Goal: Book appointment/travel/reservation

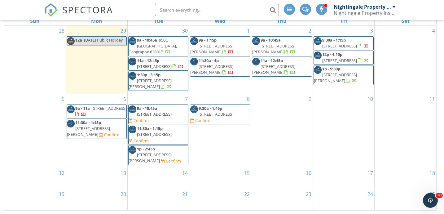
click at [294, 174] on div "16" at bounding box center [281, 178] width 61 height 21
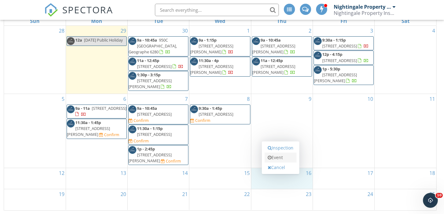
click at [280, 157] on link "Event" at bounding box center [280, 157] width 32 height 10
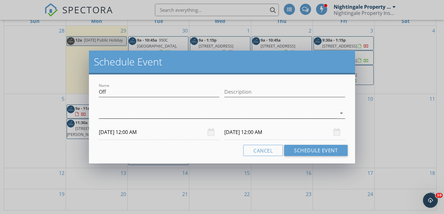
click at [267, 114] on div at bounding box center [218, 113] width 238 height 10
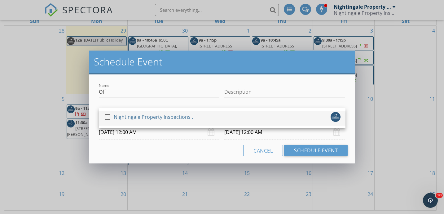
click at [261, 122] on div "check_box_outline_blank Nightingale Property Inspections ." at bounding box center [222, 118] width 236 height 12
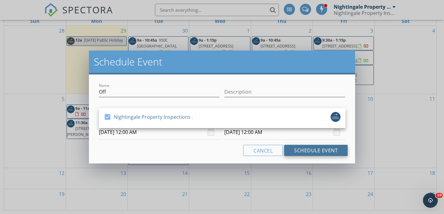
click at [296, 148] on button "Schedule Event" at bounding box center [315, 150] width 63 height 11
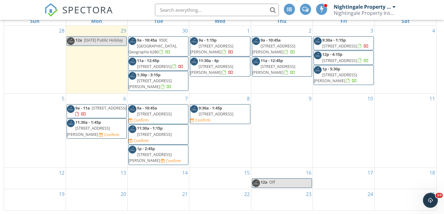
click at [287, 184] on link "12a Off" at bounding box center [282, 183] width 60 height 10
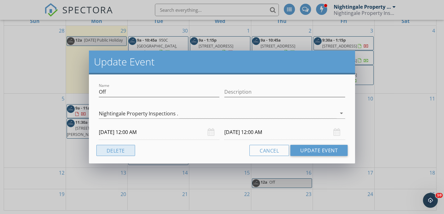
click at [117, 148] on button "Delete" at bounding box center [115, 150] width 39 height 11
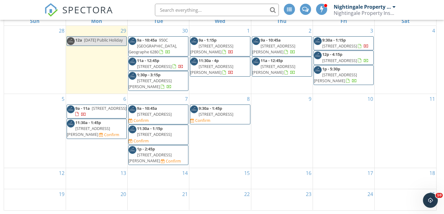
click at [340, 178] on div "17" at bounding box center [343, 178] width 61 height 21
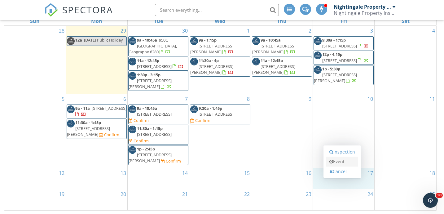
click at [340, 163] on link "Event" at bounding box center [342, 161] width 32 height 10
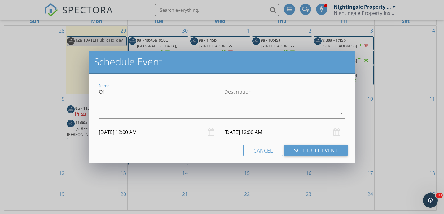
click at [147, 93] on input "Off" at bounding box center [159, 92] width 121 height 10
type input "O"
type input "Golf"
click at [230, 114] on div at bounding box center [218, 113] width 238 height 10
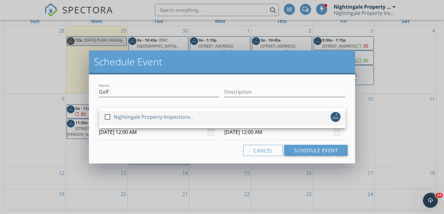
click at [224, 119] on div "check_box_outline_blank Nightingale Property Inspections ." at bounding box center [222, 118] width 236 height 12
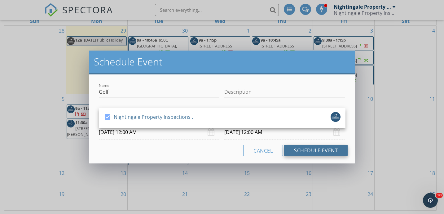
click at [298, 153] on button "Schedule Event" at bounding box center [315, 150] width 63 height 11
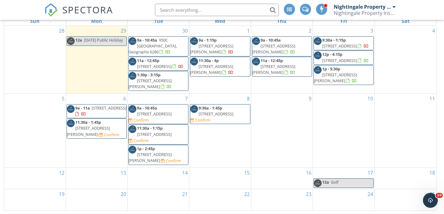
click at [94, 178] on div "13" at bounding box center [96, 177] width 61 height 21
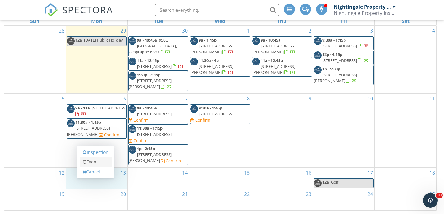
click at [95, 161] on link "Event" at bounding box center [96, 162] width 32 height 10
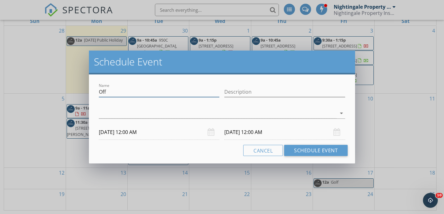
click at [119, 92] on input "Off" at bounding box center [159, 92] width 121 height 10
type input "O"
type input "Work on shed"
click at [298, 150] on button "Schedule Event" at bounding box center [315, 150] width 63 height 11
click at [210, 118] on div at bounding box center [218, 113] width 238 height 10
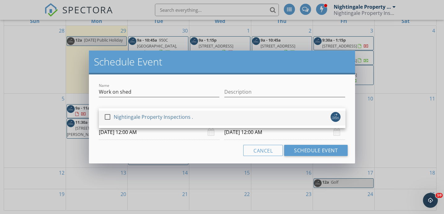
click at [221, 116] on div "check_box_outline_blank Nightingale Property Inspections ." at bounding box center [222, 118] width 236 height 12
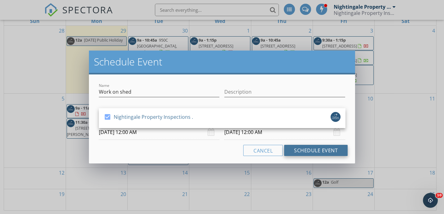
click at [305, 149] on button "Schedule Event" at bounding box center [315, 150] width 63 height 11
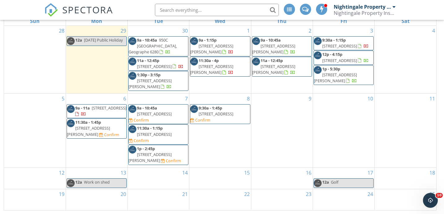
click at [116, 199] on div "20" at bounding box center [96, 199] width 61 height 21
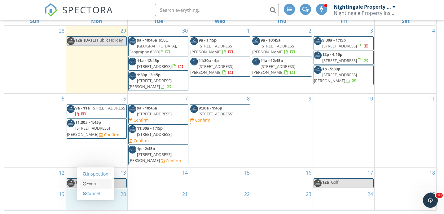
click at [104, 187] on link "Event" at bounding box center [96, 183] width 32 height 10
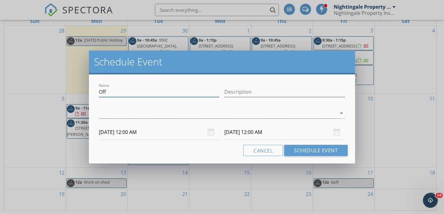
click at [120, 95] on input "Off" at bounding box center [159, 92] width 121 height 10
type input "O"
type input "Work on the shed"
click at [313, 153] on button "Schedule Event" at bounding box center [315, 150] width 63 height 11
click at [233, 111] on div at bounding box center [218, 113] width 238 height 10
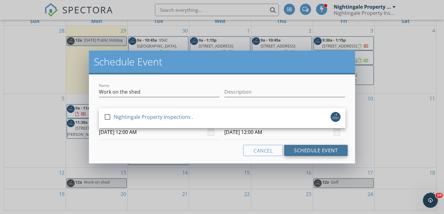
click at [307, 147] on button "Schedule Event" at bounding box center [315, 150] width 63 height 11
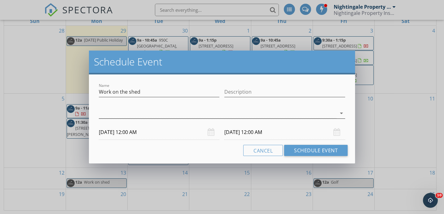
click at [254, 110] on div at bounding box center [218, 113] width 238 height 10
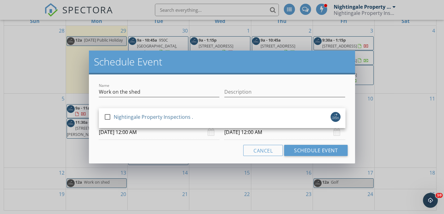
click at [254, 110] on div "check_box_outline_blank Nightingale Property Inspections ." at bounding box center [222, 118] width 246 height 20
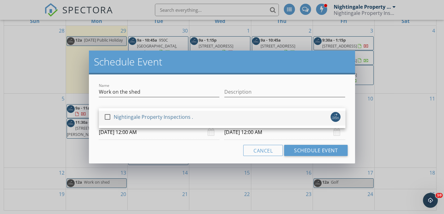
click at [250, 116] on div "check_box_outline_blank Nightingale Property Inspections ." at bounding box center [222, 118] width 236 height 12
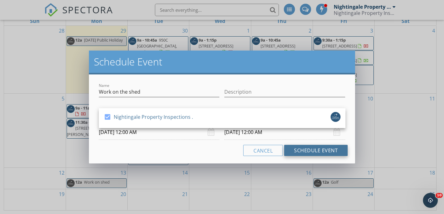
click at [291, 147] on button "Schedule Event" at bounding box center [315, 150] width 63 height 11
